Goal: Information Seeking & Learning: Check status

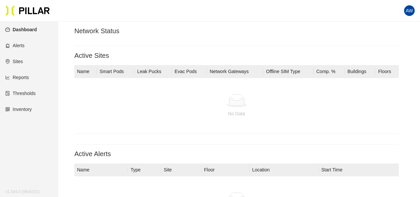
click at [150, 95] on div at bounding box center [237, 100] width 314 height 13
click at [37, 32] on link "Dashboard" at bounding box center [21, 29] width 32 height 5
click at [35, 29] on link "Dashboard" at bounding box center [21, 29] width 32 height 5
click at [241, 104] on icon at bounding box center [236, 102] width 15 height 7
click at [412, 11] on span "AW" at bounding box center [409, 10] width 7 height 11
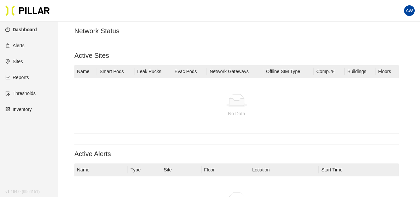
click at [291, 39] on section "Network Status Active Sites Name Smart Pods Leak Pucks Evac Pods Network Gatewa…" at bounding box center [236, 132] width 325 height 210
click at [25, 48] on link "Alerts" at bounding box center [14, 45] width 19 height 5
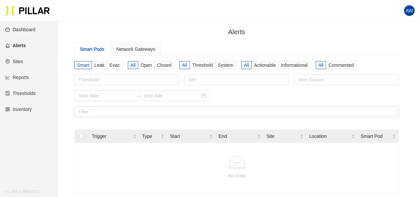
click at [19, 61] on link "Sites" at bounding box center [14, 61] width 18 height 5
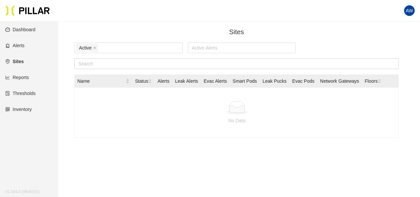
click at [97, 88] on div "No Data" at bounding box center [237, 112] width 325 height 55
click at [123, 78] on span "Name" at bounding box center [101, 80] width 49 height 7
click at [97, 25] on main "Sites / Active Active Alerts Name Status Alerts Leak Alerts Evac Alerts Smart P…" at bounding box center [210, 136] width 420 height 228
click at [18, 80] on link "Reports" at bounding box center [17, 77] width 24 height 5
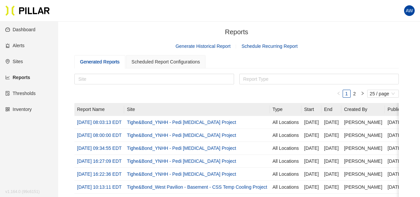
click at [113, 29] on div "Reports /" at bounding box center [236, 32] width 325 height 10
click at [34, 31] on link "Dashboard" at bounding box center [20, 29] width 30 height 5
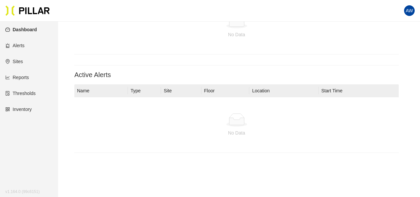
scroll to position [106, 0]
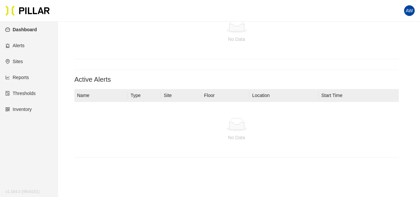
scroll to position [80, 0]
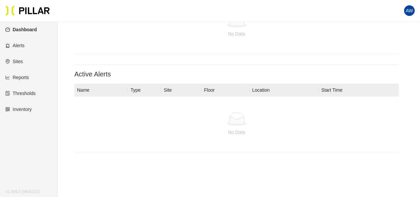
click at [201, 74] on h3 "Active Alerts" at bounding box center [236, 74] width 325 height 8
click at [29, 112] on link "Inventory" at bounding box center [18, 109] width 27 height 5
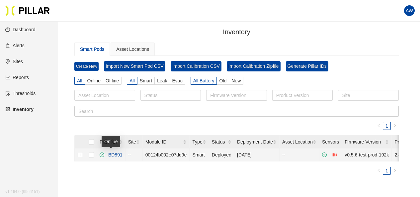
click at [122, 153] on link "BD891" at bounding box center [114, 154] width 17 height 5
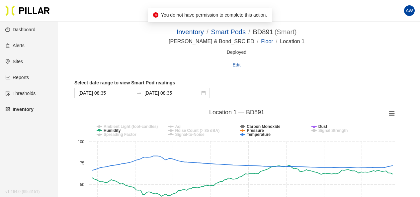
click at [160, 102] on div "Select date range to view Smart Pod readings [DATE] 08:35 [DATE] 08:35" at bounding box center [236, 91] width 325 height 24
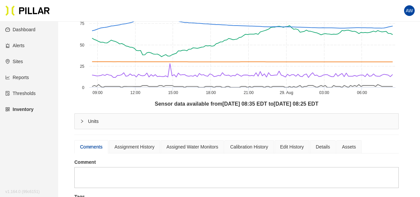
scroll to position [66, 0]
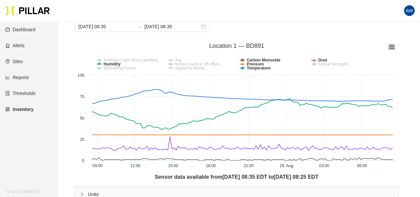
click at [392, 49] on icon at bounding box center [392, 46] width 5 height 3
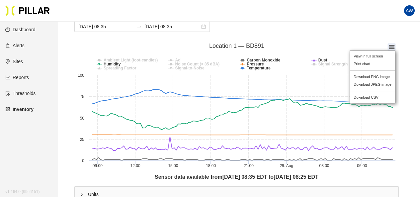
click at [392, 48] on div "View in full screen Print chart Download PNG image Download JPEG image Download…" at bounding box center [373, 77] width 62 height 69
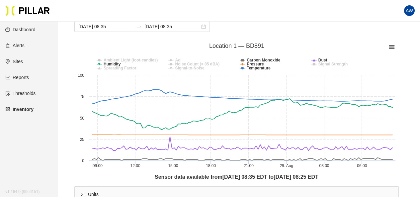
click at [362, 45] on rect at bounding box center [236, 106] width 325 height 133
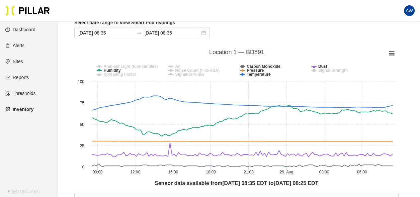
scroll to position [80, 0]
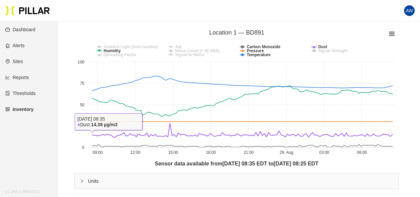
click at [62, 141] on main "Inventory / Smart Pods / BD891 ( Smart ) / [PERSON_NAME] & Bond_SRC ED / Floor …" at bounding box center [210, 173] width 420 height 463
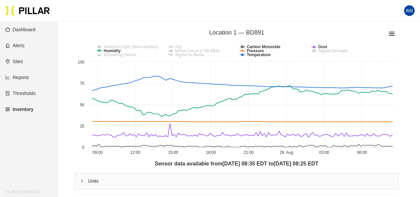
click at [85, 160] on div "Sensor data available from [DATE] 08:35 EDT to [DATE] 08:25 EDT" at bounding box center [236, 164] width 325 height 8
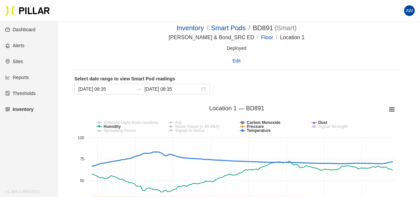
scroll to position [0, 0]
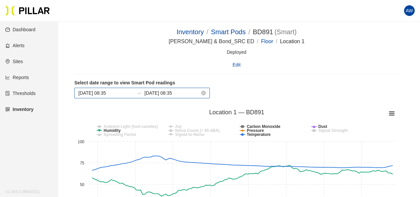
click at [134, 92] on div at bounding box center [139, 92] width 11 height 5
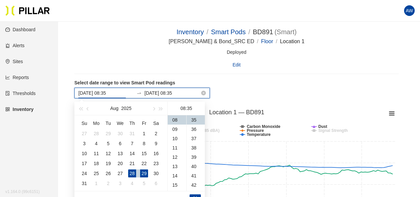
click at [106, 94] on input "[DATE] 08:35" at bounding box center [106, 92] width 56 height 7
click at [118, 93] on input "[DATE] 08:35" at bounding box center [106, 92] width 56 height 7
click at [120, 92] on input "[DATE] 08:35" at bounding box center [106, 92] width 56 height 7
click at [178, 143] on div "03" at bounding box center [177, 139] width 19 height 9
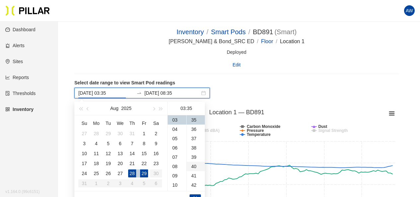
drag, startPoint x: 193, startPoint y: 193, endPoint x: 194, endPoint y: 168, distance: 24.9
click at [192, 186] on div "[DATE] Su Mo Tu We Th Fr Sa 27 28 29 30 31 1 2 3 4 5 6 7 8 9 10 11 12 13 14 15 …" at bounding box center [139, 154] width 131 height 104
click at [191, 120] on div "00" at bounding box center [196, 119] width 18 height 9
click at [197, 195] on span "Ok" at bounding box center [195, 198] width 6 height 7
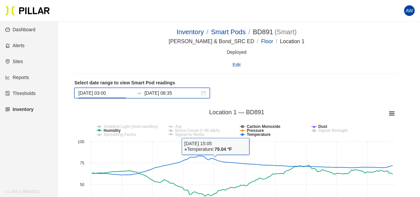
click at [240, 102] on div "Select date range to view Smart Pod readings [DATE] 03:00 [DATE] 08:35" at bounding box center [236, 91] width 325 height 24
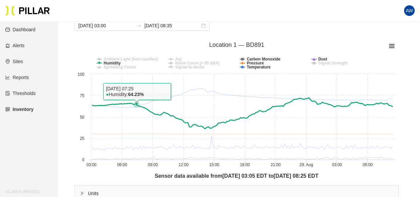
scroll to position [66, 0]
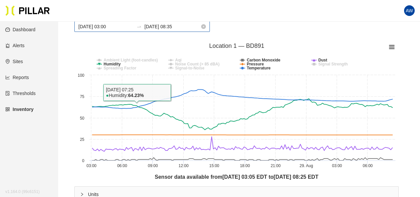
click at [95, 29] on input "[DATE] 03:00" at bounding box center [106, 26] width 56 height 7
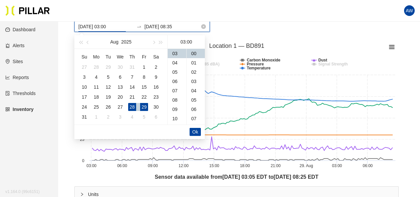
click at [90, 26] on input "[DATE] 03:00" at bounding box center [106, 26] width 56 height 7
click at [94, 26] on input "[DATE] 03:00" at bounding box center [106, 26] width 56 height 7
type input "[DATE] 03:00"
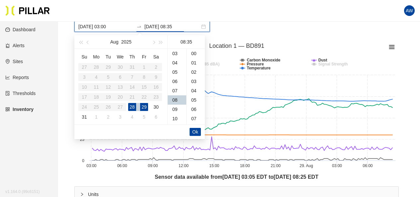
scroll to position [326, 0]
click at [94, 32] on div "[DATE] 03:00 [DATE] 08:35" at bounding box center [142, 26] width 136 height 11
click at [127, 106] on td "28" at bounding box center [132, 107] width 12 height 10
click at [118, 107] on table "Su Mo Tu We Th Fr Sa 27 28 29 30 31 1 2 3 4 5 6 7 8 9 10 11 12 13 14 15 16 17 1…" at bounding box center [120, 87] width 84 height 70
drag, startPoint x: 131, startPoint y: 106, endPoint x: 116, endPoint y: 106, distance: 15.0
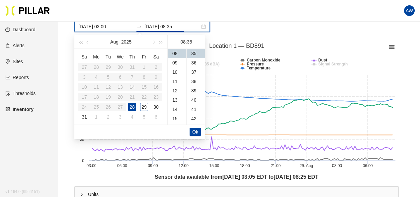
click at [116, 106] on table "Su Mo Tu We Th Fr Sa 27 28 29 30 31 1 2 3 4 5 6 7 8 9 10 11 12 13 14 15 16 17 1…" at bounding box center [120, 87] width 84 height 70
type input "[DATE] 08:35"
click at [130, 29] on div "[DATE] 03:00 [DATE] 08:35" at bounding box center [142, 26] width 136 height 11
click at [148, 24] on input "[DATE] 08:35" at bounding box center [173, 26] width 56 height 7
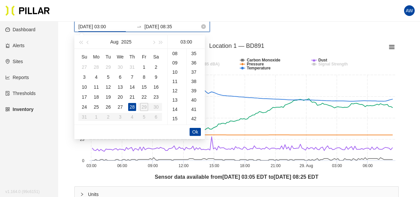
click at [99, 28] on input "[DATE] 03:00" at bounding box center [106, 26] width 56 height 7
click at [128, 104] on div "28" at bounding box center [132, 107] width 8 height 8
click at [122, 105] on div "27" at bounding box center [120, 107] width 8 height 8
type input "[DATE] 03:00"
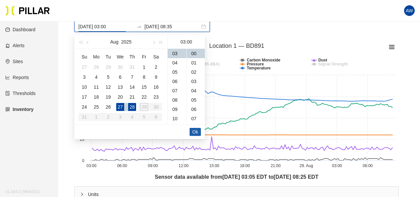
click at [196, 134] on span "Ok" at bounding box center [195, 131] width 6 height 7
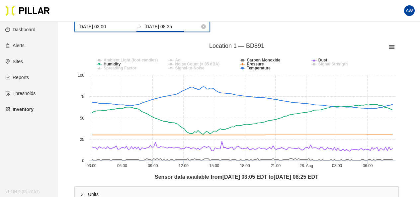
click at [179, 26] on input "[DATE] 08:35" at bounding box center [173, 26] width 56 height 7
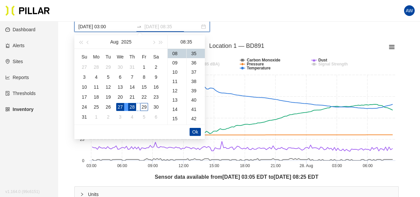
click at [144, 106] on div "29" at bounding box center [144, 107] width 8 height 8
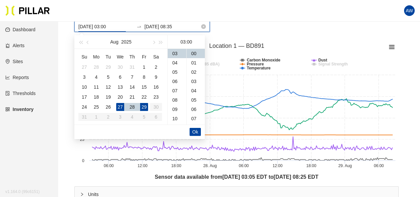
click at [175, 26] on input "[DATE] 08:35" at bounding box center [173, 26] width 56 height 7
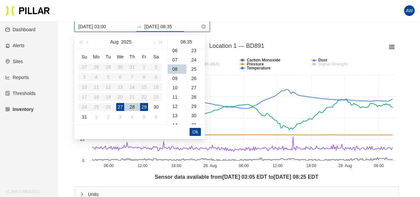
scroll to position [326, 0]
click at [177, 102] on div "16" at bounding box center [177, 101] width 19 height 9
click at [198, 55] on div "00" at bounding box center [196, 53] width 18 height 9
type input "[DATE] 16:00"
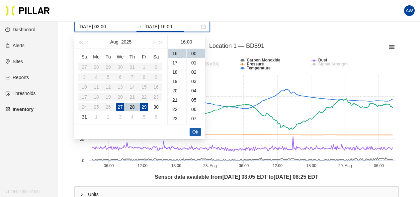
click at [194, 131] on span "Ok" at bounding box center [195, 131] width 6 height 7
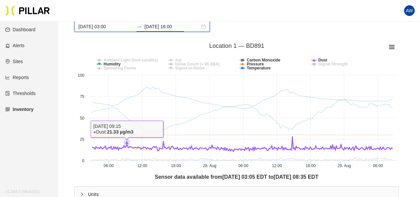
click at [127, 146] on icon at bounding box center [242, 144] width 300 height 15
